Goal: Information Seeking & Learning: Learn about a topic

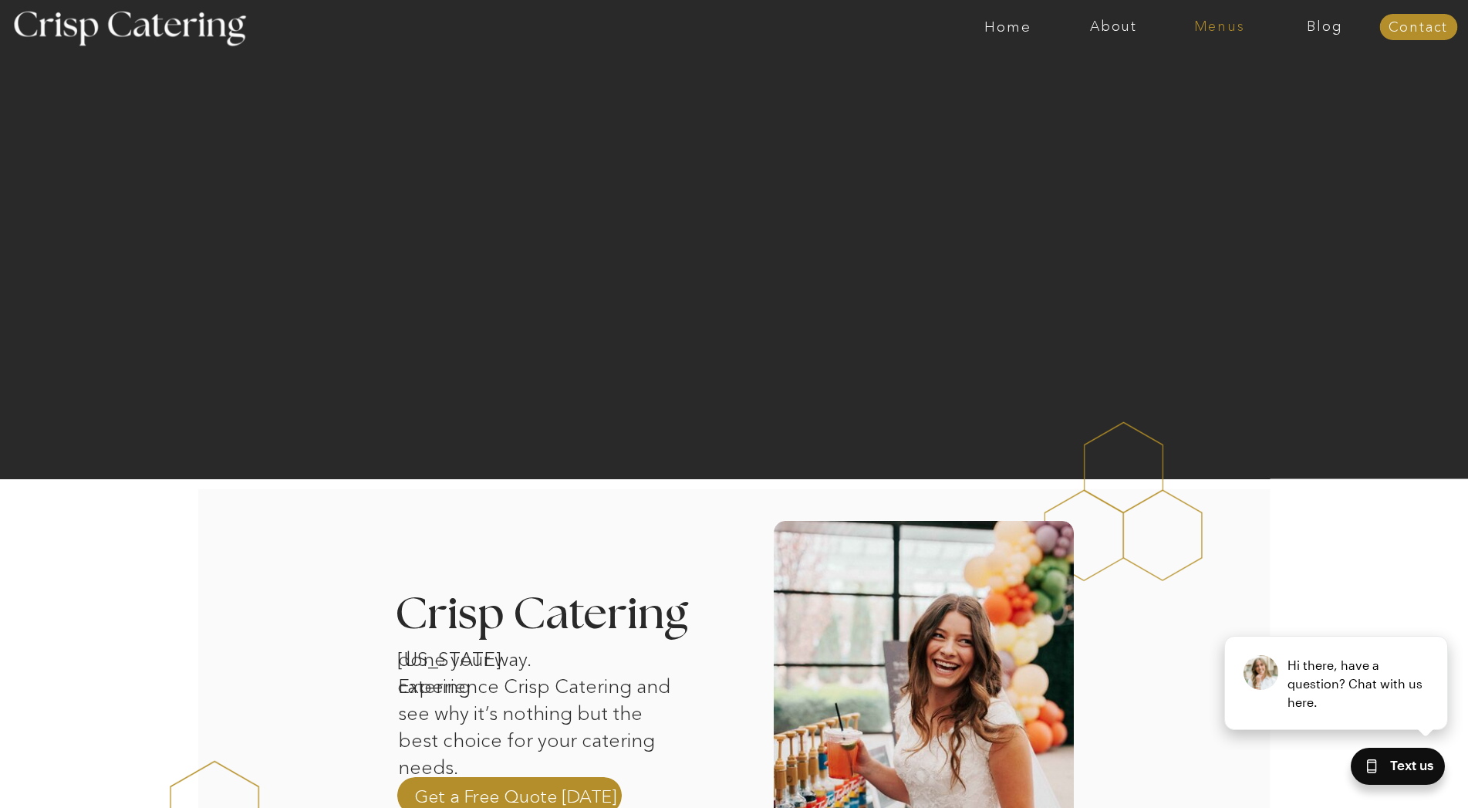
click at [1216, 22] on nav "Menus" at bounding box center [1219, 26] width 106 height 15
click at [1187, 73] on nav "Summer (Mar-Aug)" at bounding box center [1224, 69] width 138 height 15
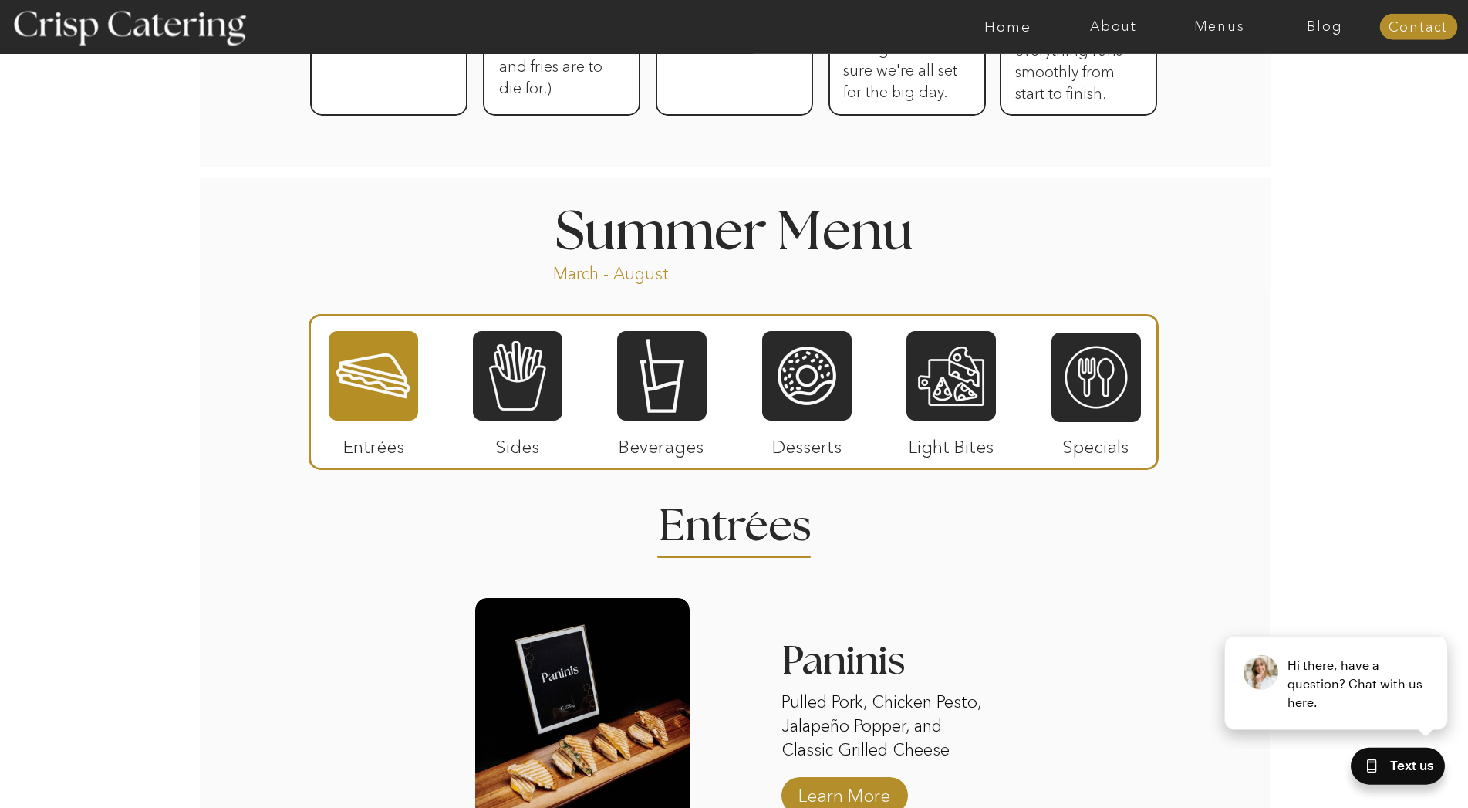
scroll to position [1180, 0]
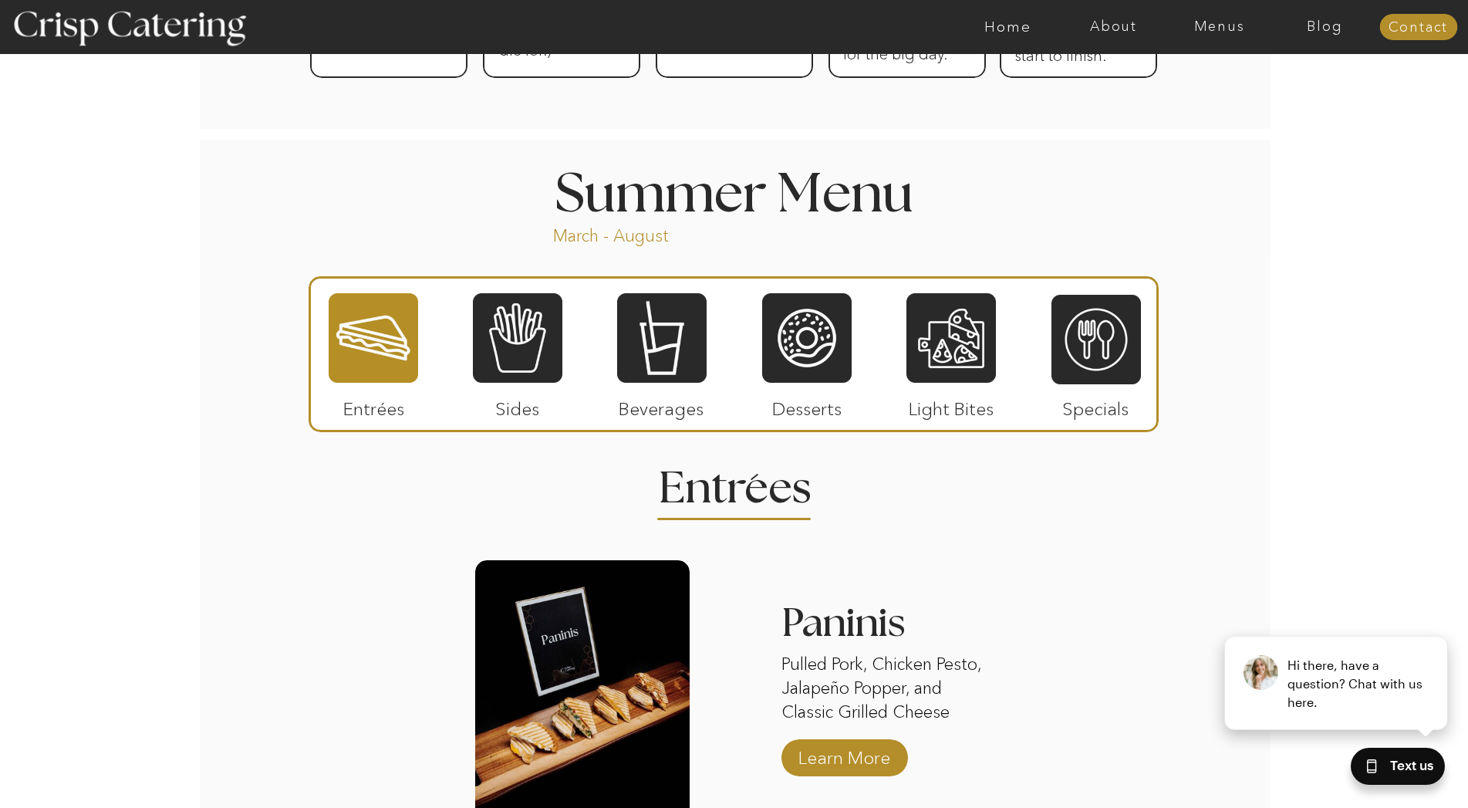
click at [364, 333] on div at bounding box center [373, 338] width 89 height 93
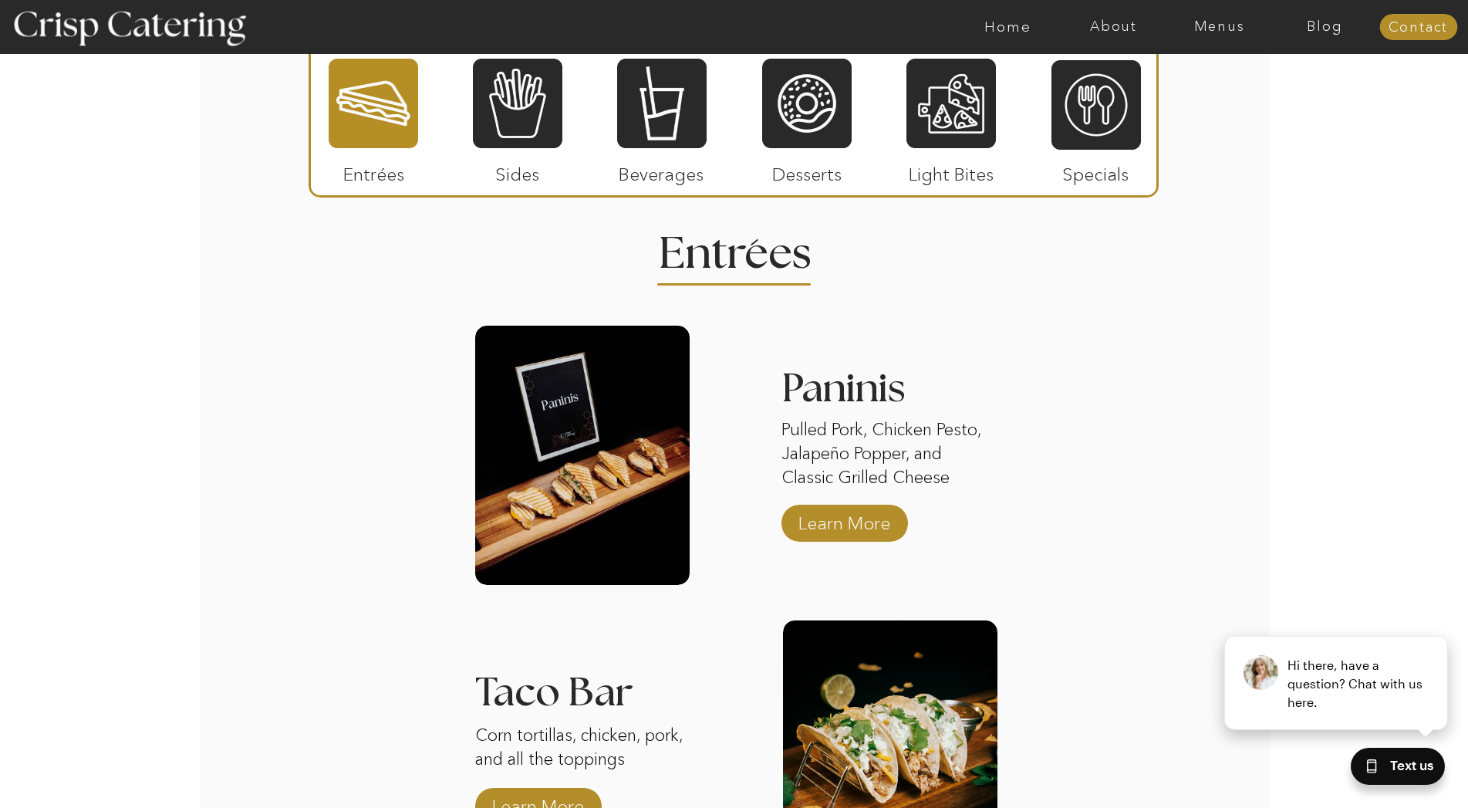
scroll to position [1416, 0]
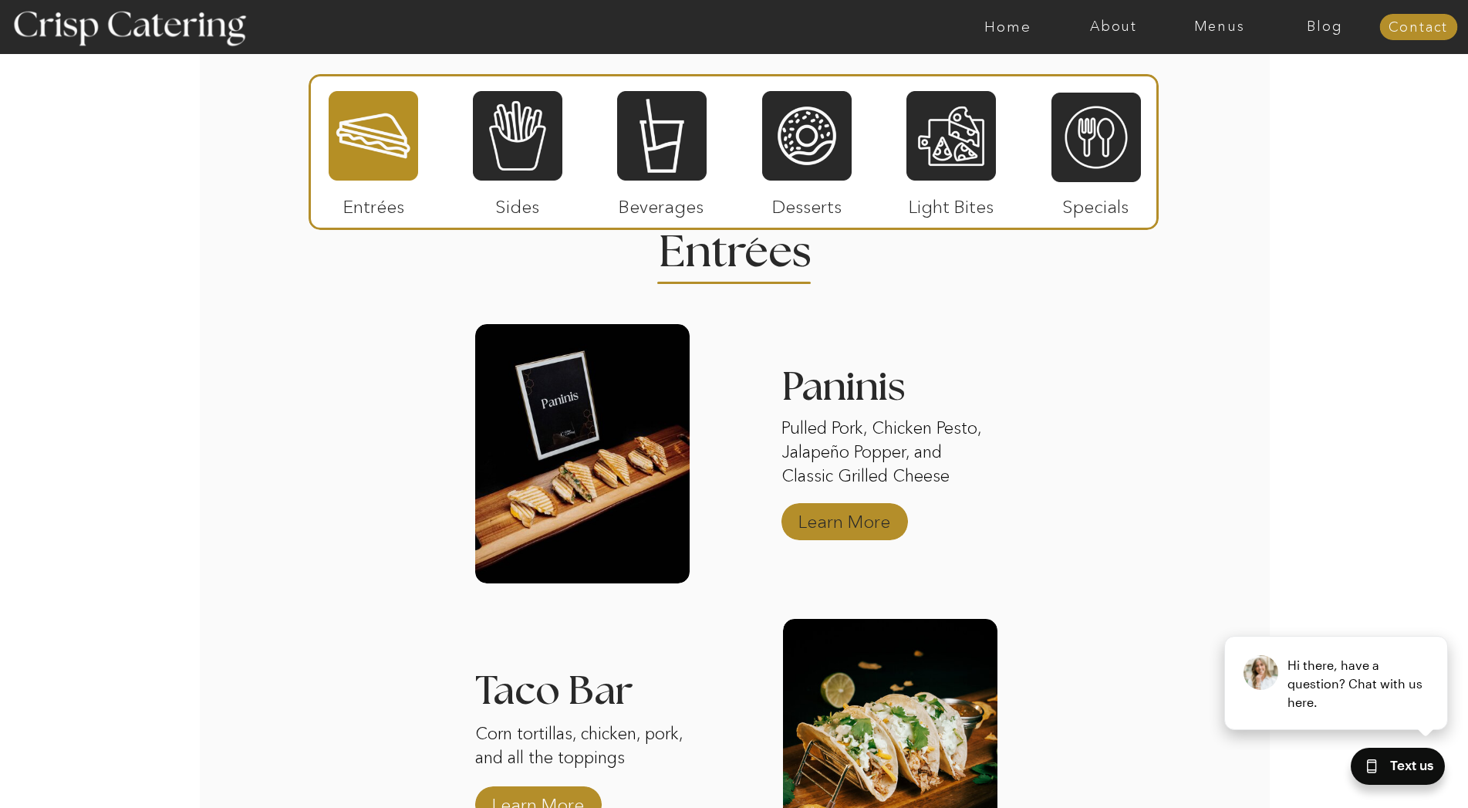
click at [826, 522] on p "Learn More" at bounding box center [844, 517] width 103 height 45
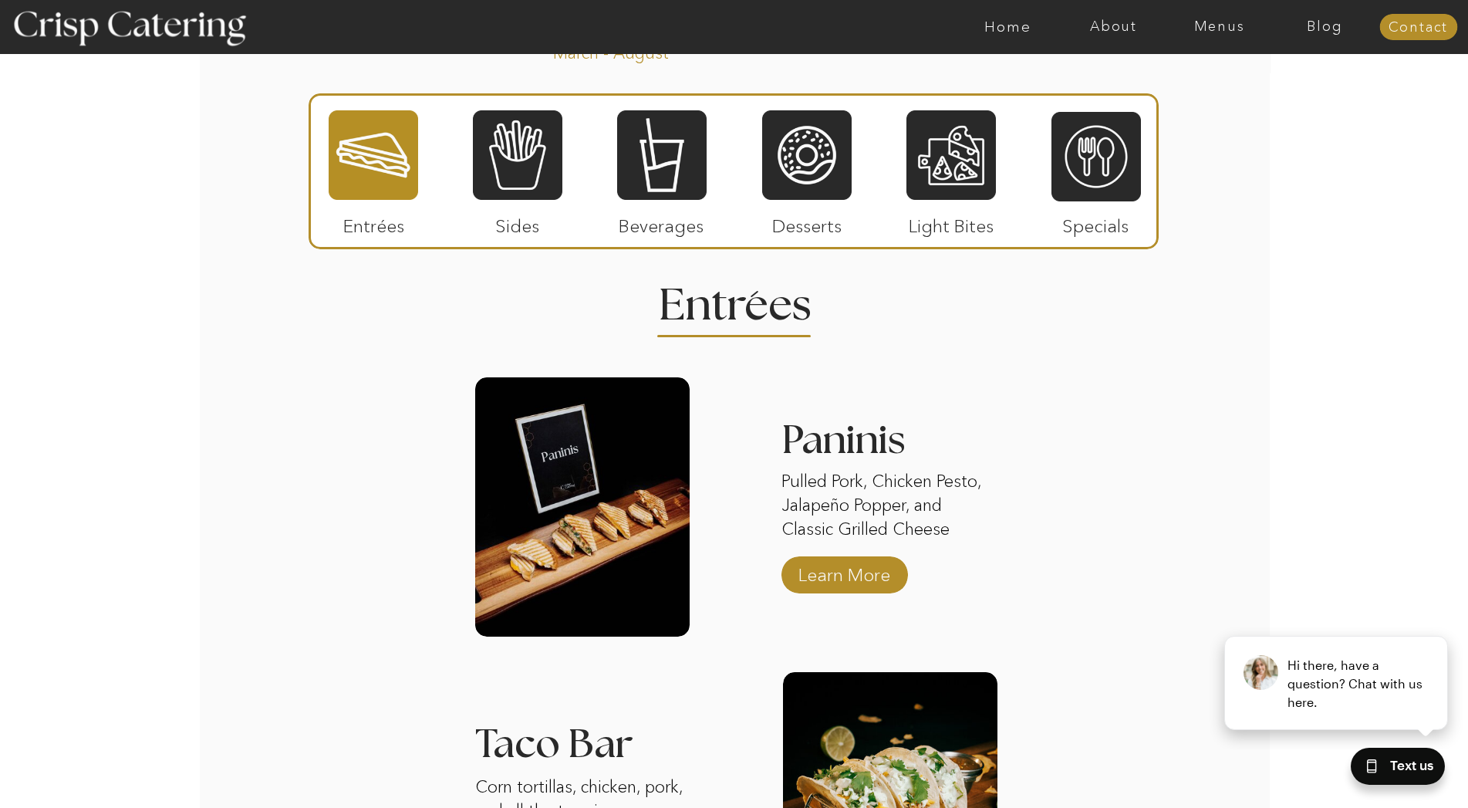
scroll to position [1361, 0]
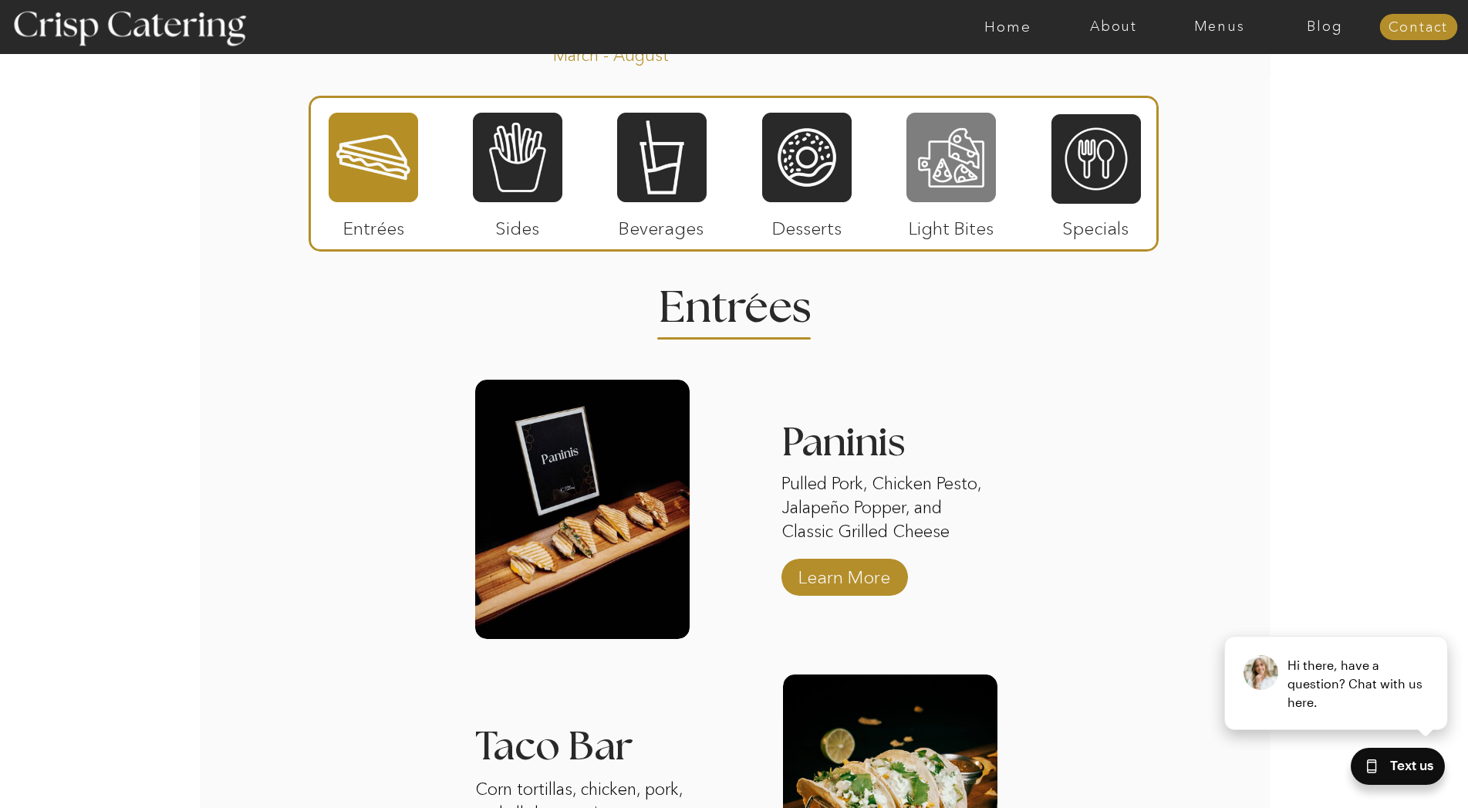
click at [954, 150] on div at bounding box center [950, 157] width 89 height 93
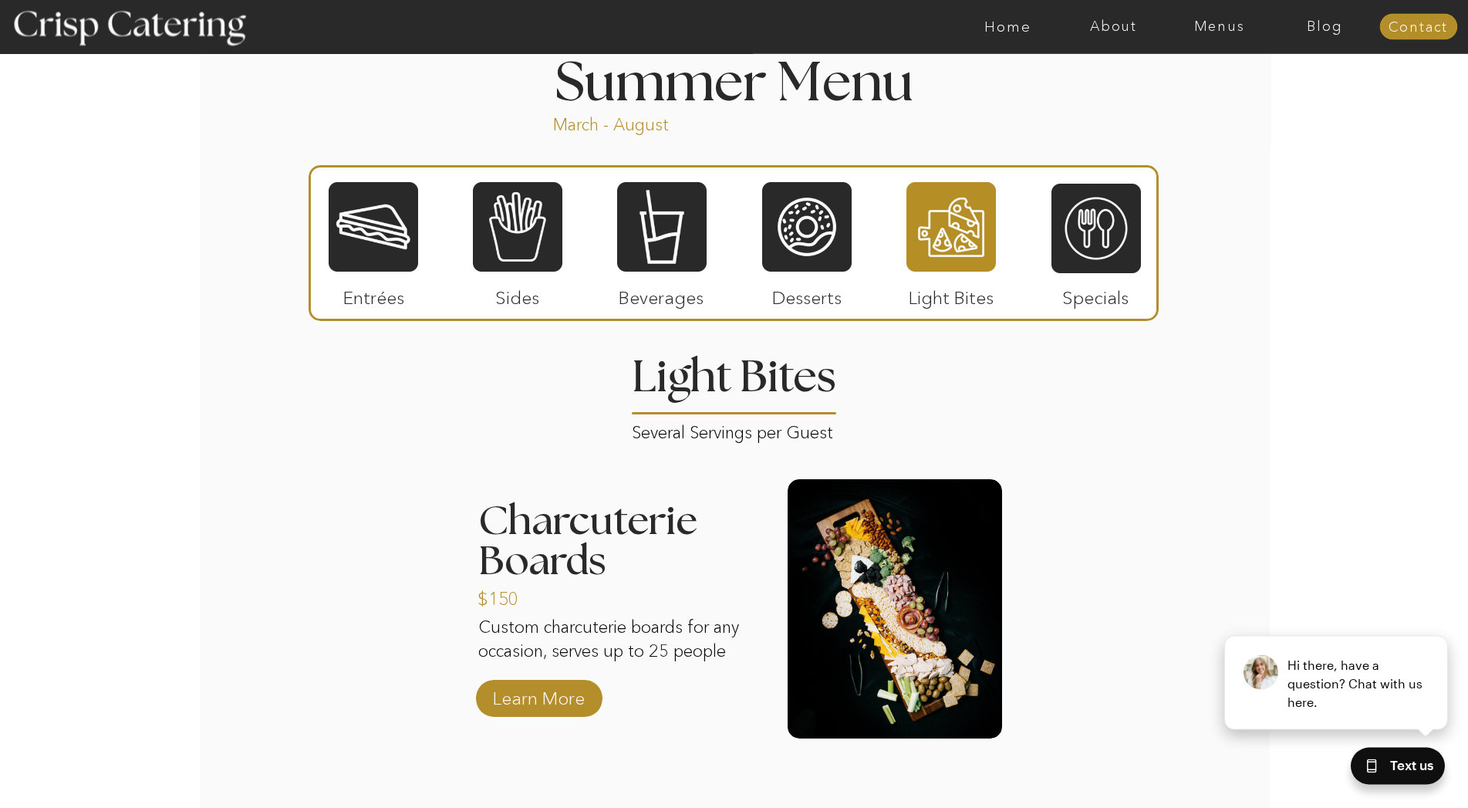
scroll to position [1282, 0]
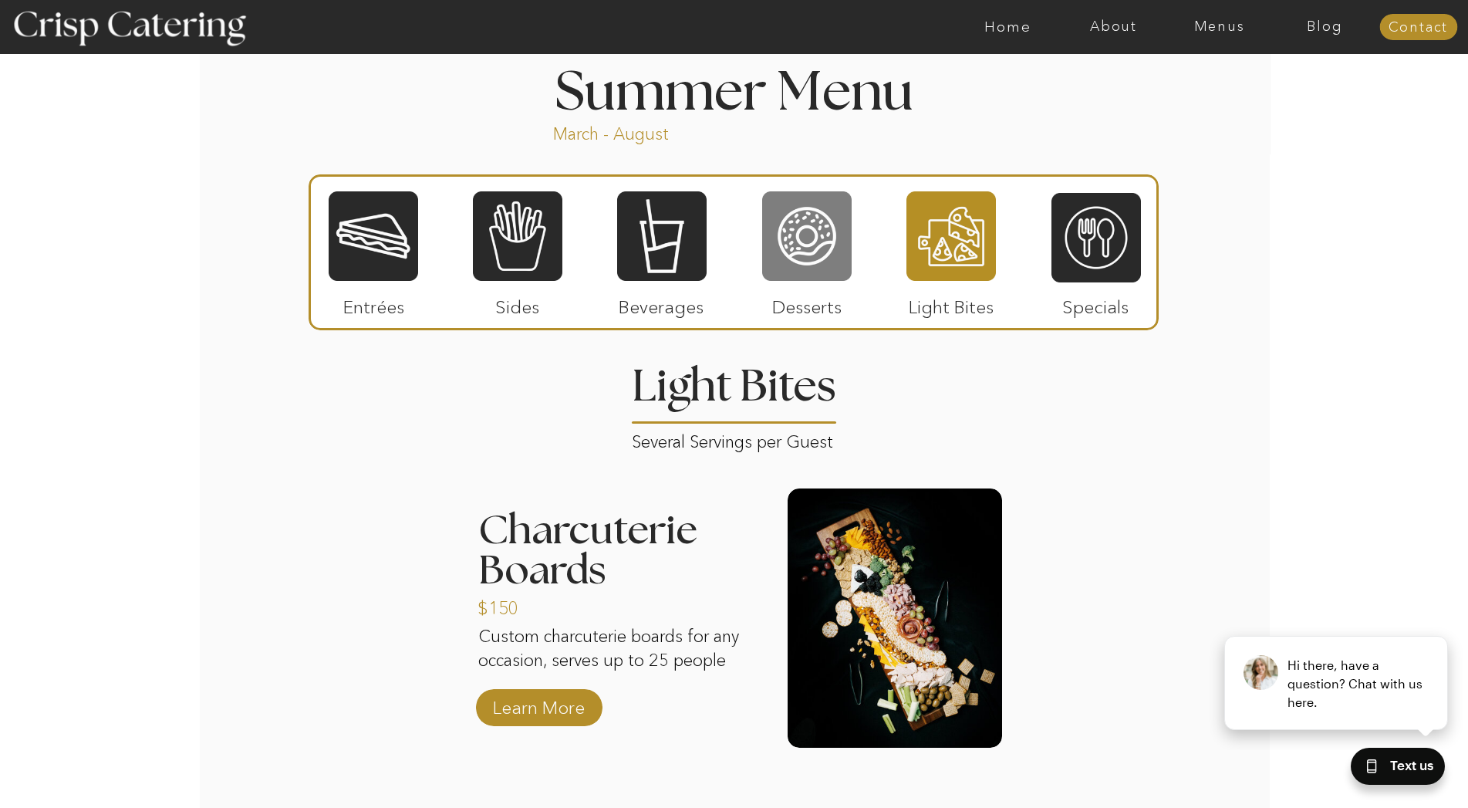
click at [822, 233] on div at bounding box center [806, 236] width 89 height 93
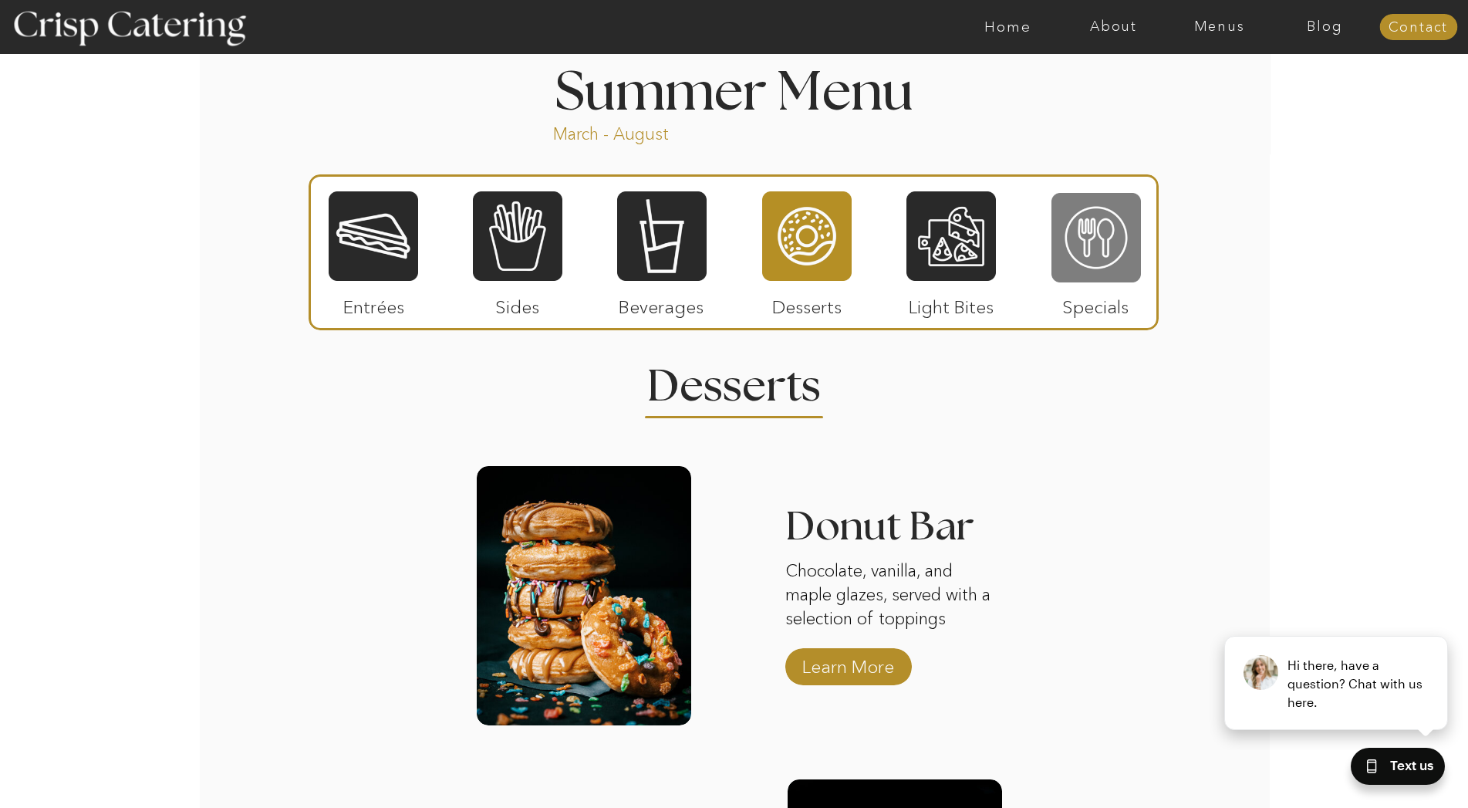
click at [1116, 237] on div at bounding box center [1096, 237] width 89 height 93
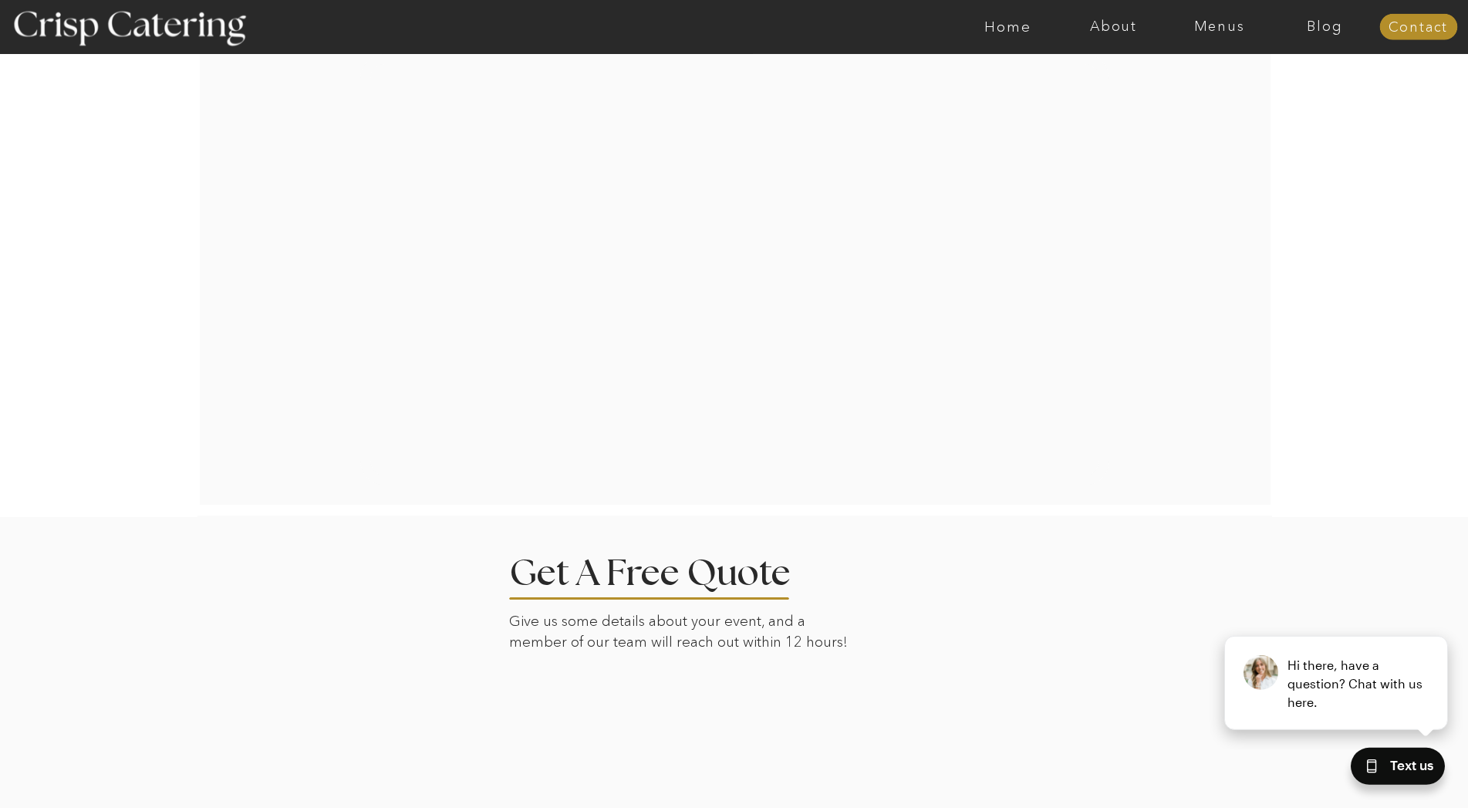
scroll to position [2148, 0]
